Goal: Complete application form

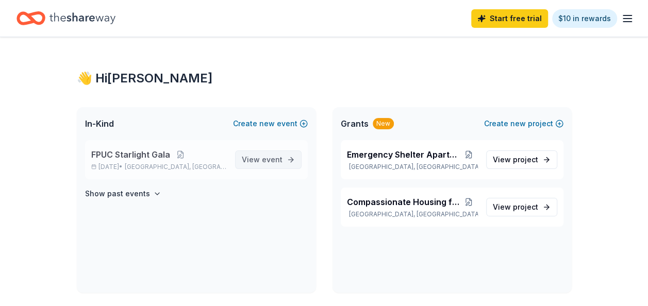
click at [261, 158] on span "View event" at bounding box center [262, 160] width 41 height 12
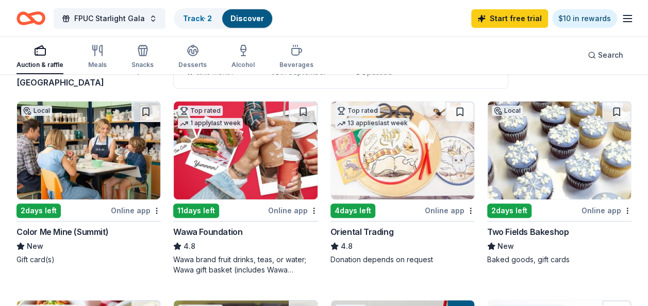
scroll to position [103, 0]
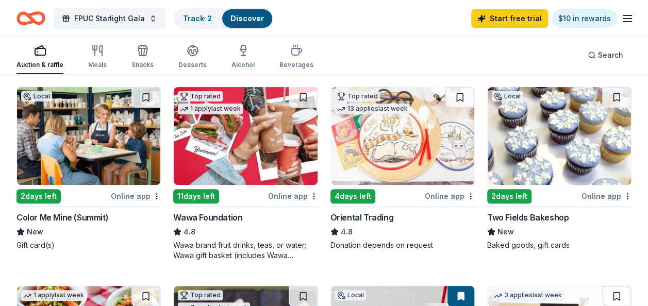
click at [132, 195] on div "Online app" at bounding box center [136, 196] width 50 height 13
click at [439, 194] on div "Online app" at bounding box center [449, 196] width 50 height 13
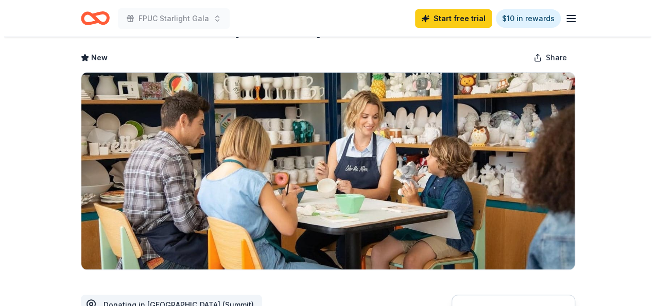
scroll to position [155, 0]
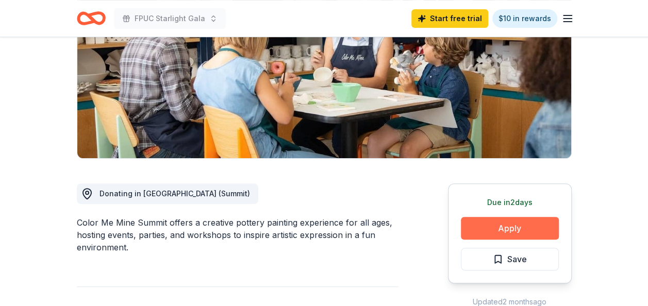
click at [512, 227] on button "Apply" at bounding box center [510, 228] width 98 height 23
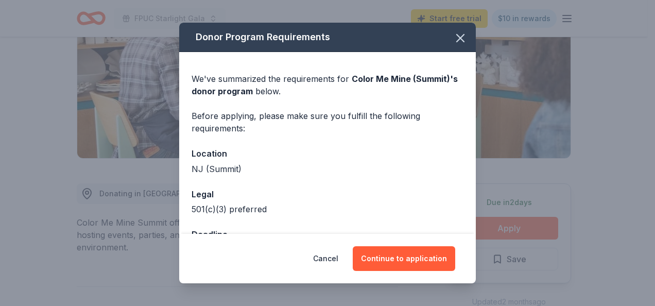
scroll to position [36, 0]
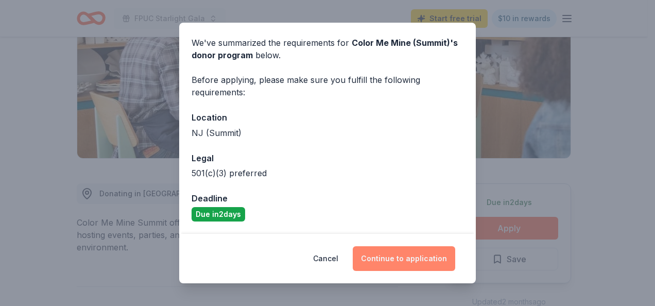
click at [401, 260] on button "Continue to application" at bounding box center [404, 258] width 103 height 25
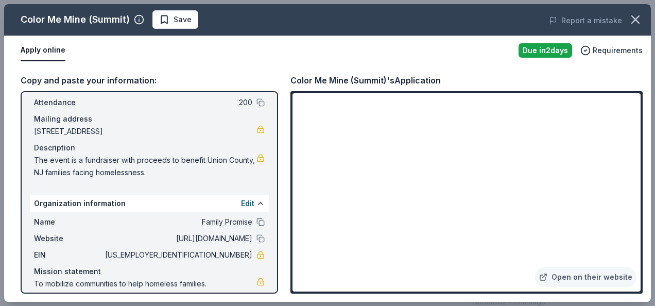
scroll to position [67, 0]
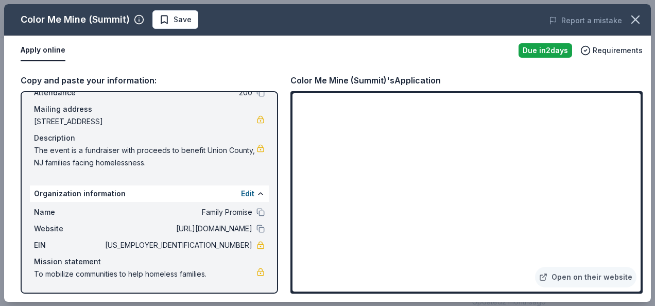
click at [543, 50] on div "Due in 2 days" at bounding box center [546, 50] width 54 height 14
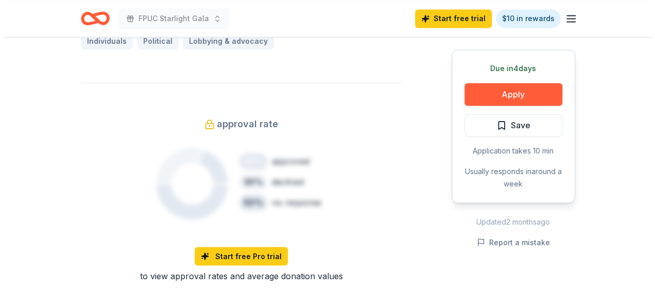
scroll to position [824, 0]
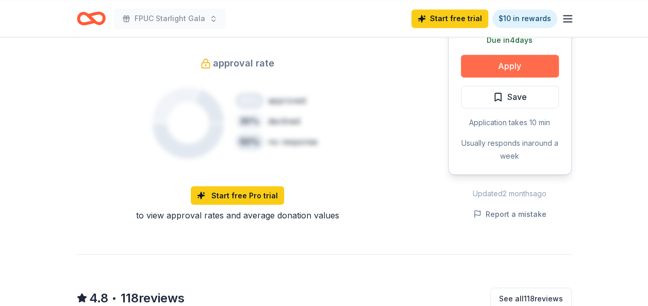
click at [503, 70] on button "Apply" at bounding box center [510, 66] width 98 height 23
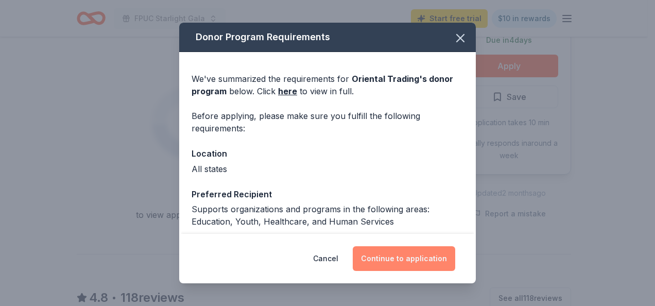
click at [388, 259] on button "Continue to application" at bounding box center [404, 258] width 103 height 25
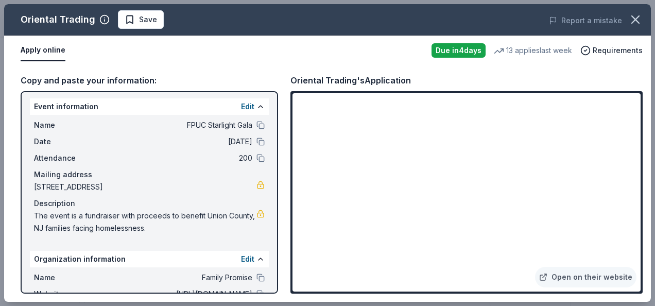
scroll to position [0, 0]
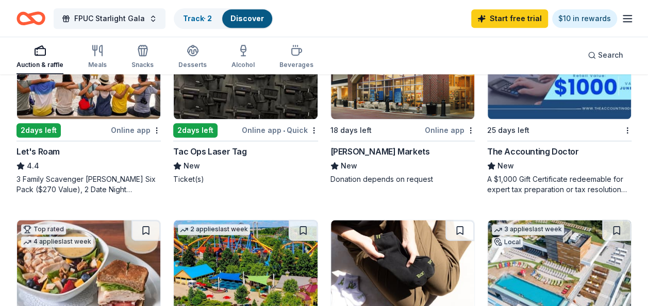
scroll to position [515, 0]
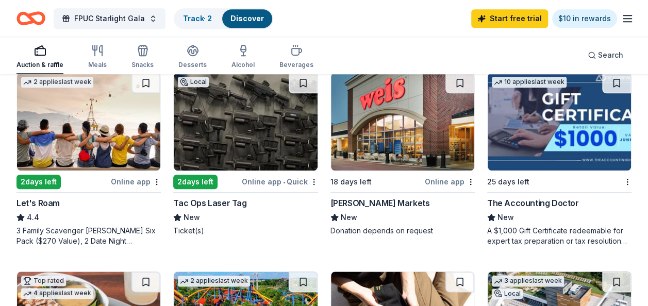
click at [232, 144] on img at bounding box center [245, 122] width 143 height 98
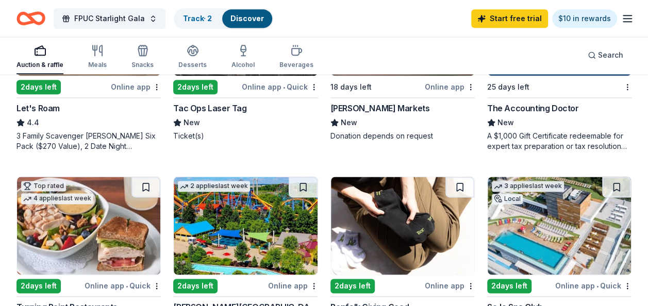
scroll to position [670, 0]
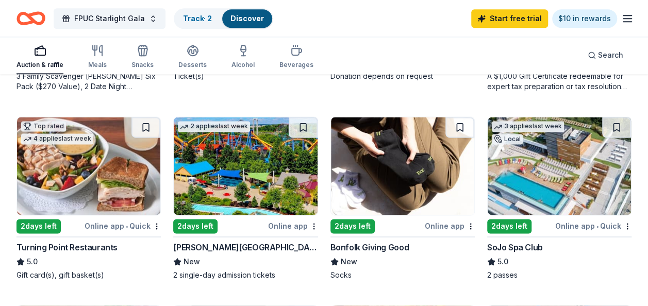
click at [293, 225] on div "Online app" at bounding box center [293, 225] width 50 height 13
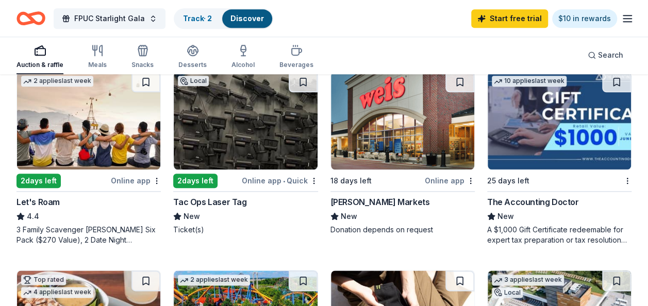
scroll to position [515, 0]
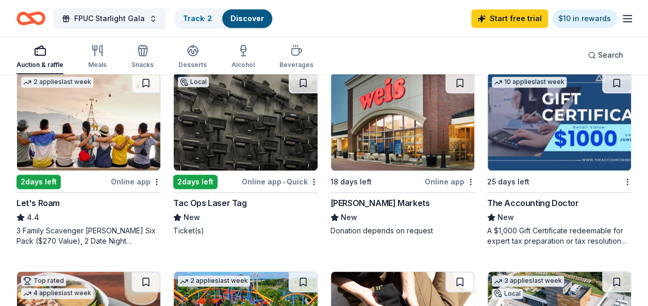
click at [39, 181] on div "2 days left" at bounding box center [38, 182] width 44 height 14
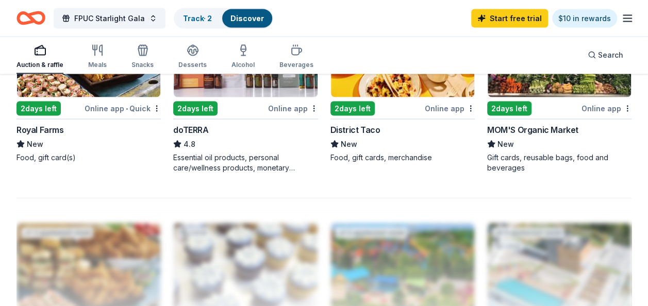
scroll to position [979, 0]
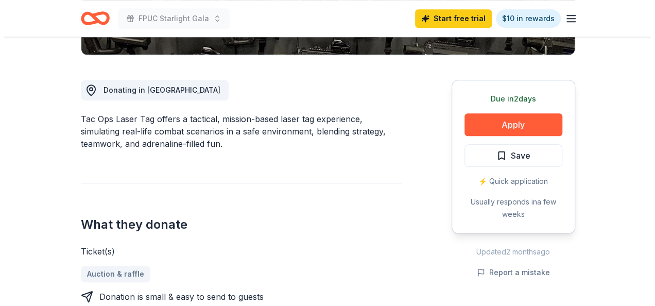
scroll to position [258, 0]
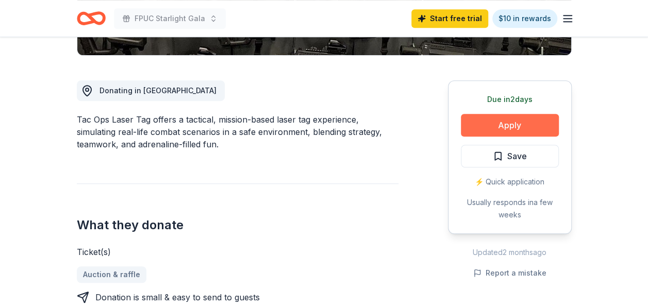
click at [499, 124] on button "Apply" at bounding box center [510, 125] width 98 height 23
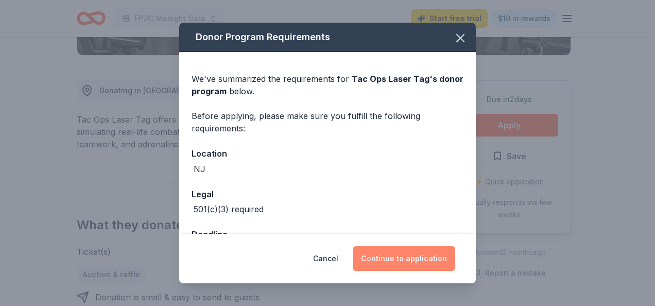
click at [414, 259] on button "Continue to application" at bounding box center [404, 258] width 103 height 25
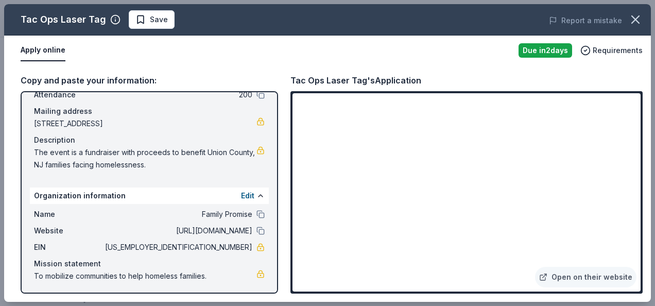
scroll to position [67, 0]
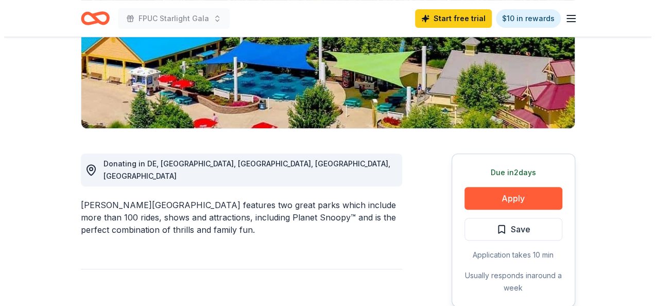
scroll to position [206, 0]
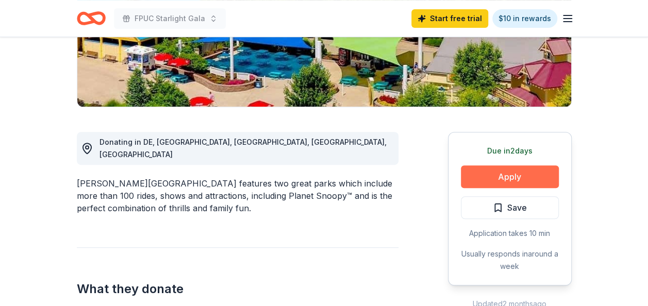
click at [499, 179] on button "Apply" at bounding box center [510, 176] width 98 height 23
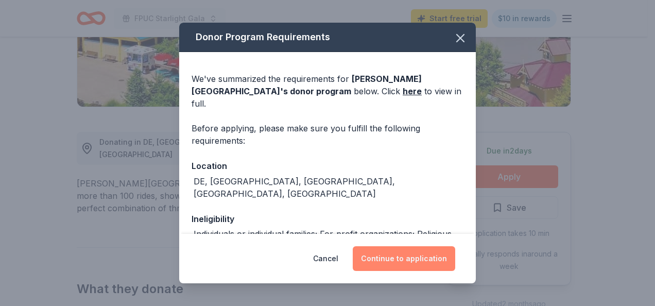
click at [390, 258] on button "Continue to application" at bounding box center [404, 258] width 103 height 25
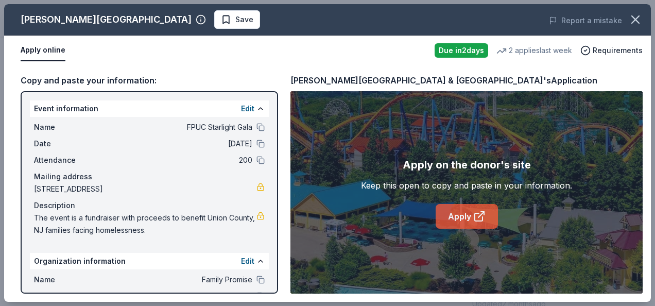
click at [465, 215] on link "Apply" at bounding box center [467, 216] width 62 height 25
click at [457, 212] on link "Apply" at bounding box center [467, 216] width 62 height 25
click at [463, 213] on link "Apply" at bounding box center [467, 216] width 62 height 25
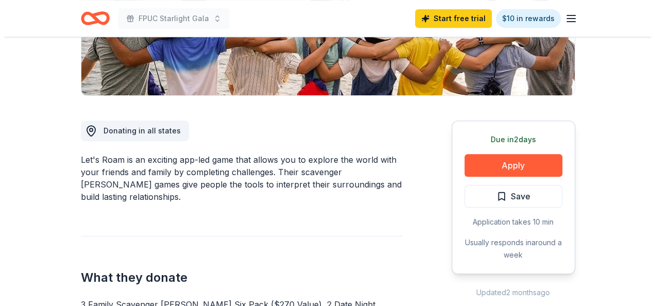
scroll to position [206, 0]
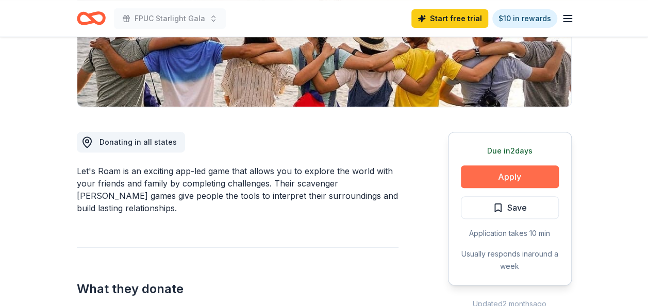
click at [504, 178] on button "Apply" at bounding box center [510, 176] width 98 height 23
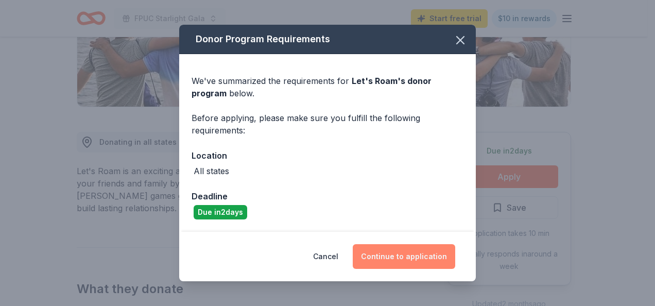
click at [386, 256] on button "Continue to application" at bounding box center [404, 256] width 103 height 25
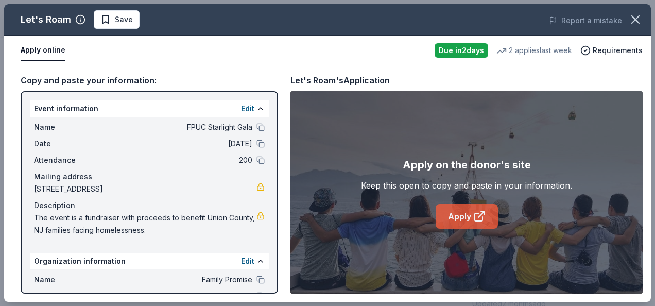
click at [465, 215] on link "Apply" at bounding box center [467, 216] width 62 height 25
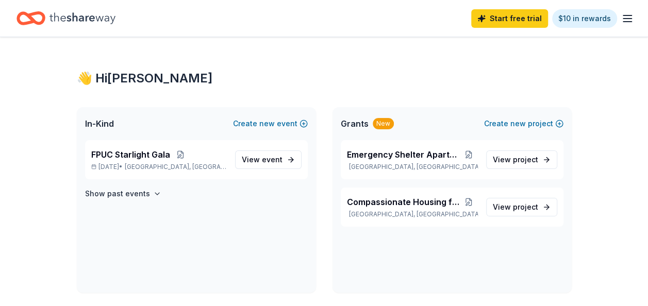
click at [627, 15] on line "button" at bounding box center [627, 15] width 8 height 0
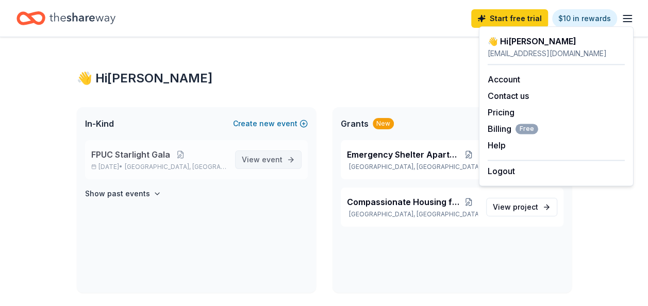
click at [292, 158] on link "View event" at bounding box center [268, 159] width 66 height 19
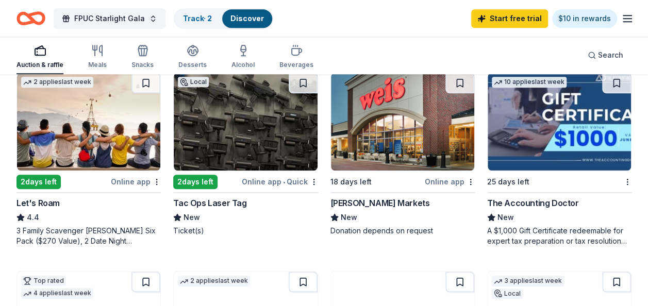
scroll to position [567, 0]
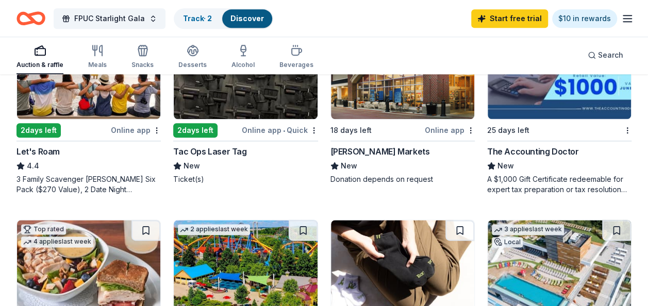
click at [84, 178] on div "3 Family Scavenger [PERSON_NAME] Six Pack ($270 Value), 2 Date Night Scavenger …" at bounding box center [88, 184] width 144 height 21
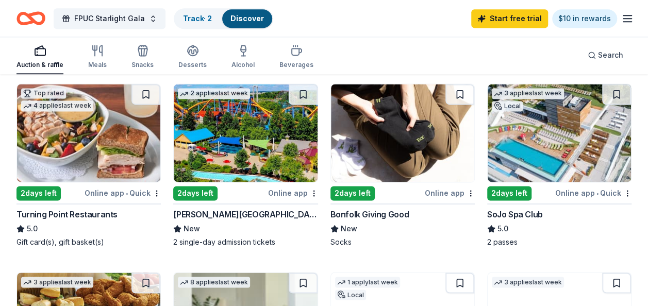
scroll to position [721, 0]
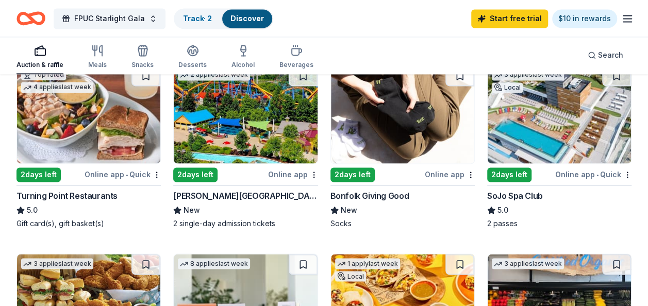
click at [377, 196] on div "Bonfolk Giving Good" at bounding box center [369, 196] width 78 height 12
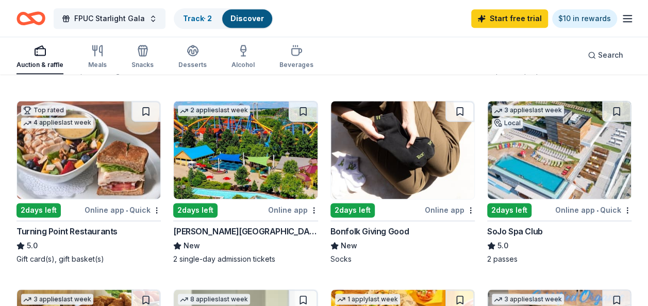
scroll to position [670, 0]
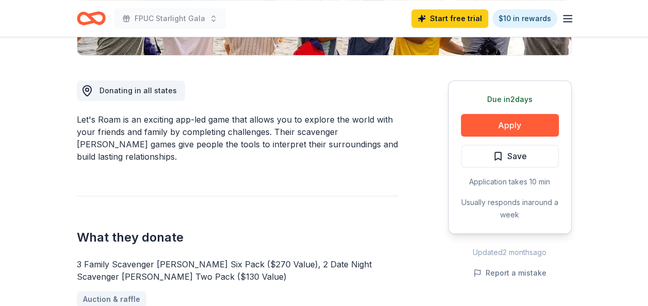
scroll to position [309, 0]
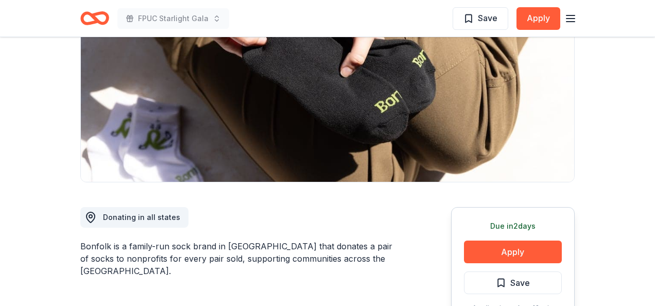
scroll to position [155, 0]
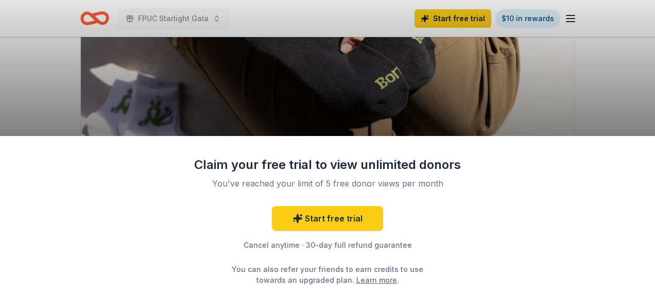
click at [569, 20] on div "Claim your free trial to view unlimited donors You've reached your limit of 5 f…" at bounding box center [327, 153] width 655 height 306
